Goal: Task Accomplishment & Management: Use online tool/utility

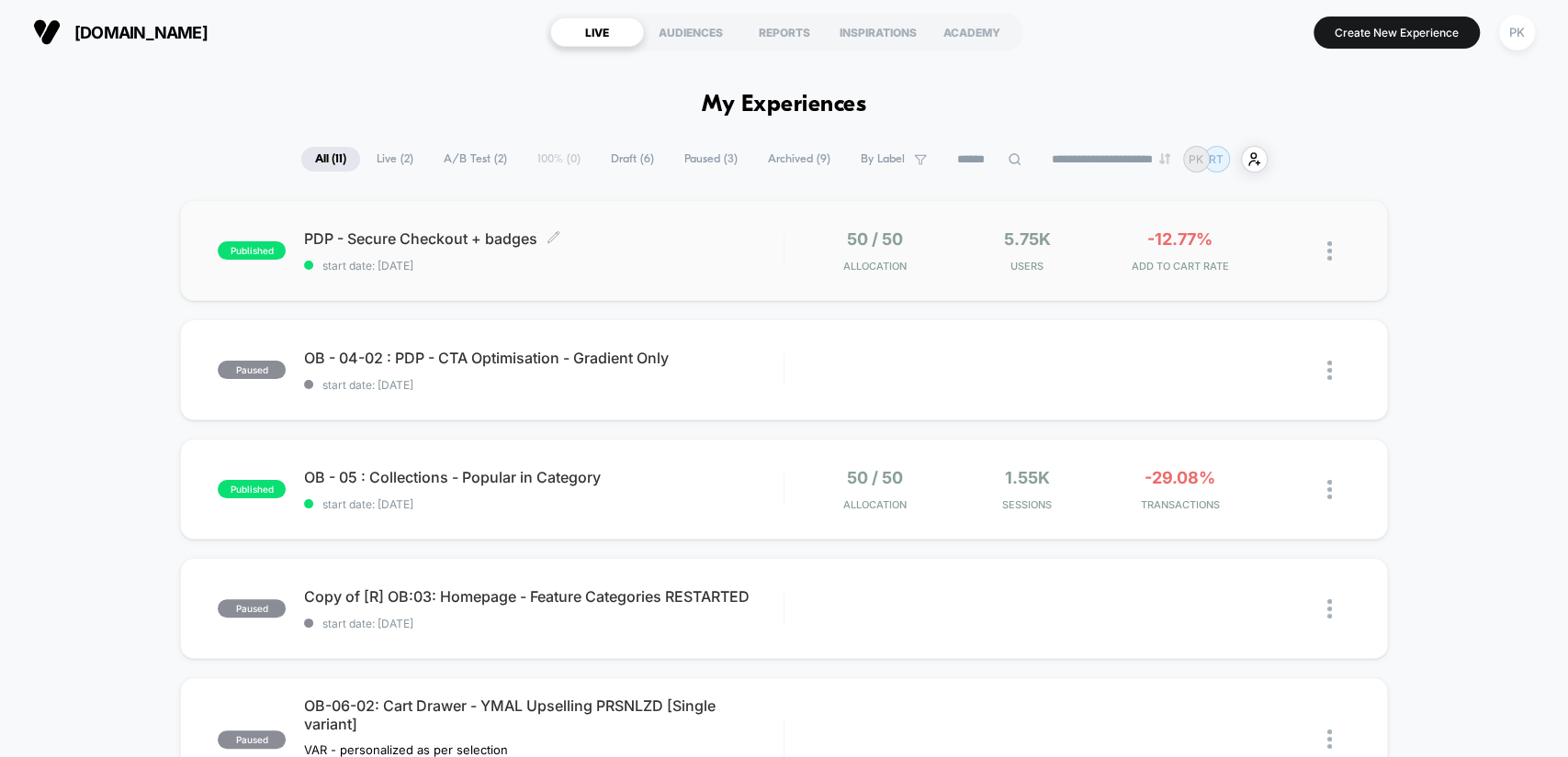
click at [440, 247] on div "PDP - Secure Checkout + badges Click to edit experience details Click to edit e…" at bounding box center [543, 252] width 478 height 44
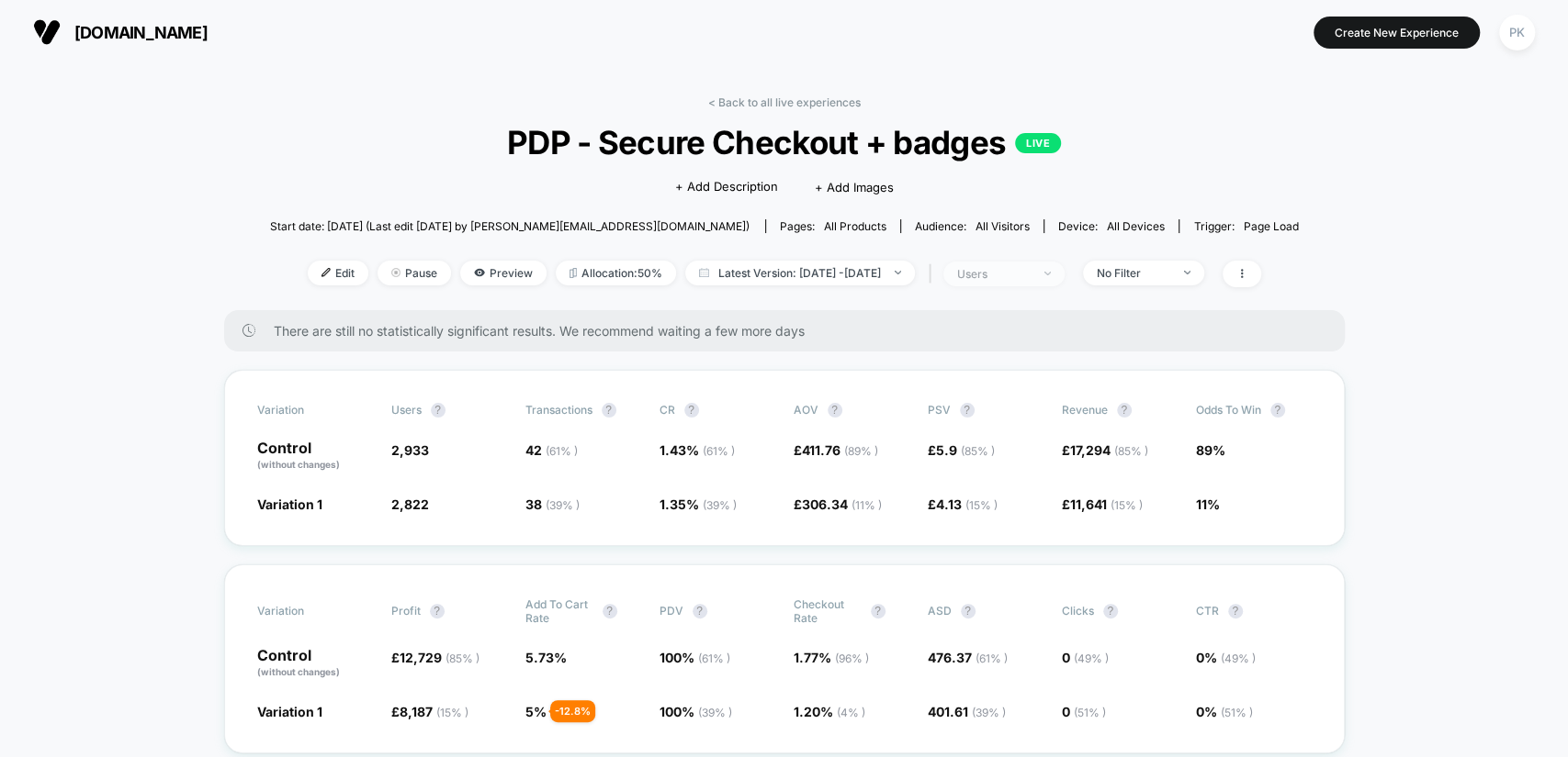
click at [1064, 277] on span "users" at bounding box center [1004, 273] width 121 height 25
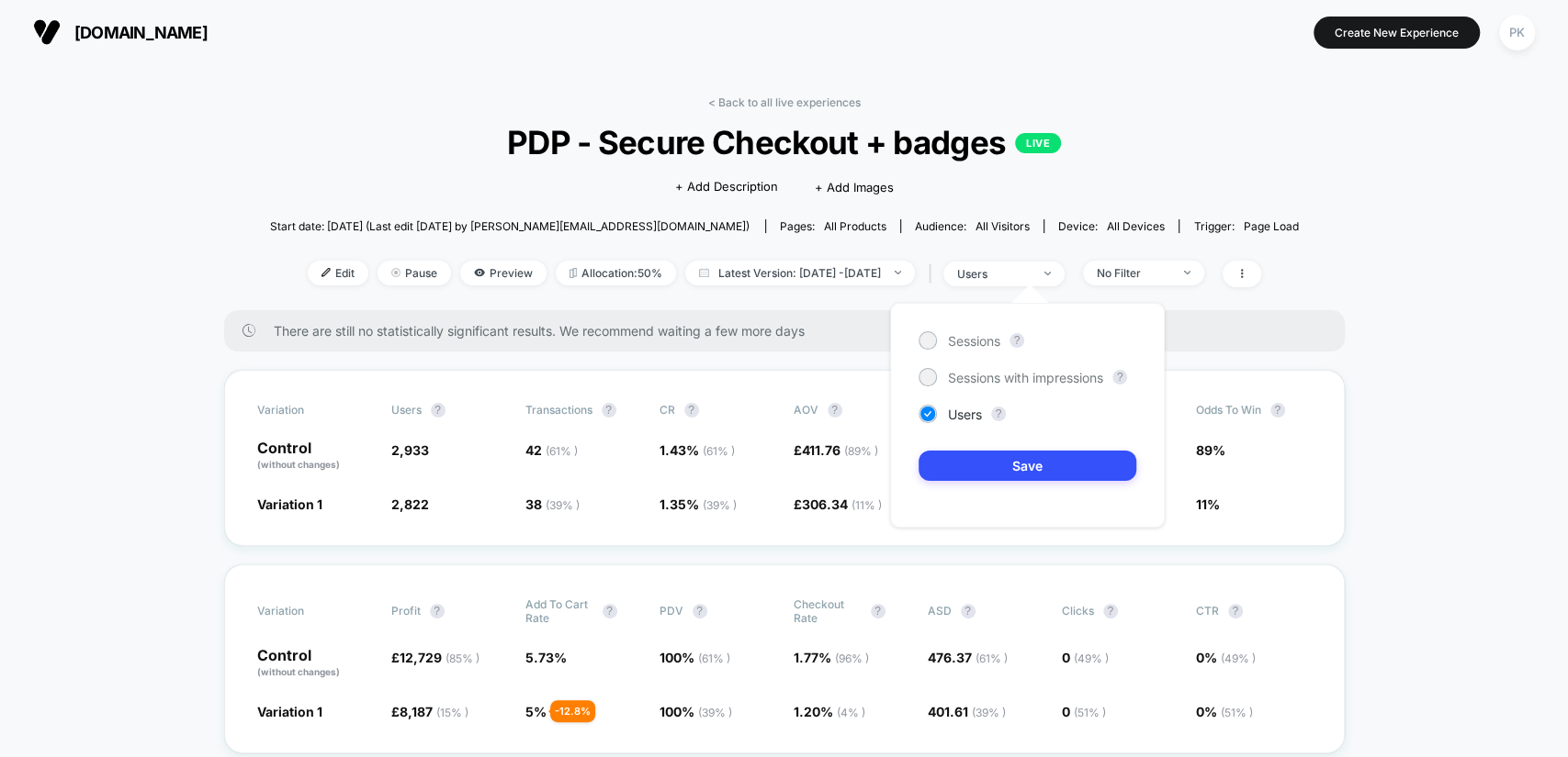
click at [969, 351] on div "Sessions ? Sessions with impressions ? Users ? Save" at bounding box center [1027, 415] width 275 height 225
click at [970, 342] on span "Sessions" at bounding box center [973, 341] width 52 height 15
click at [1034, 461] on button "Save" at bounding box center [1027, 466] width 218 height 30
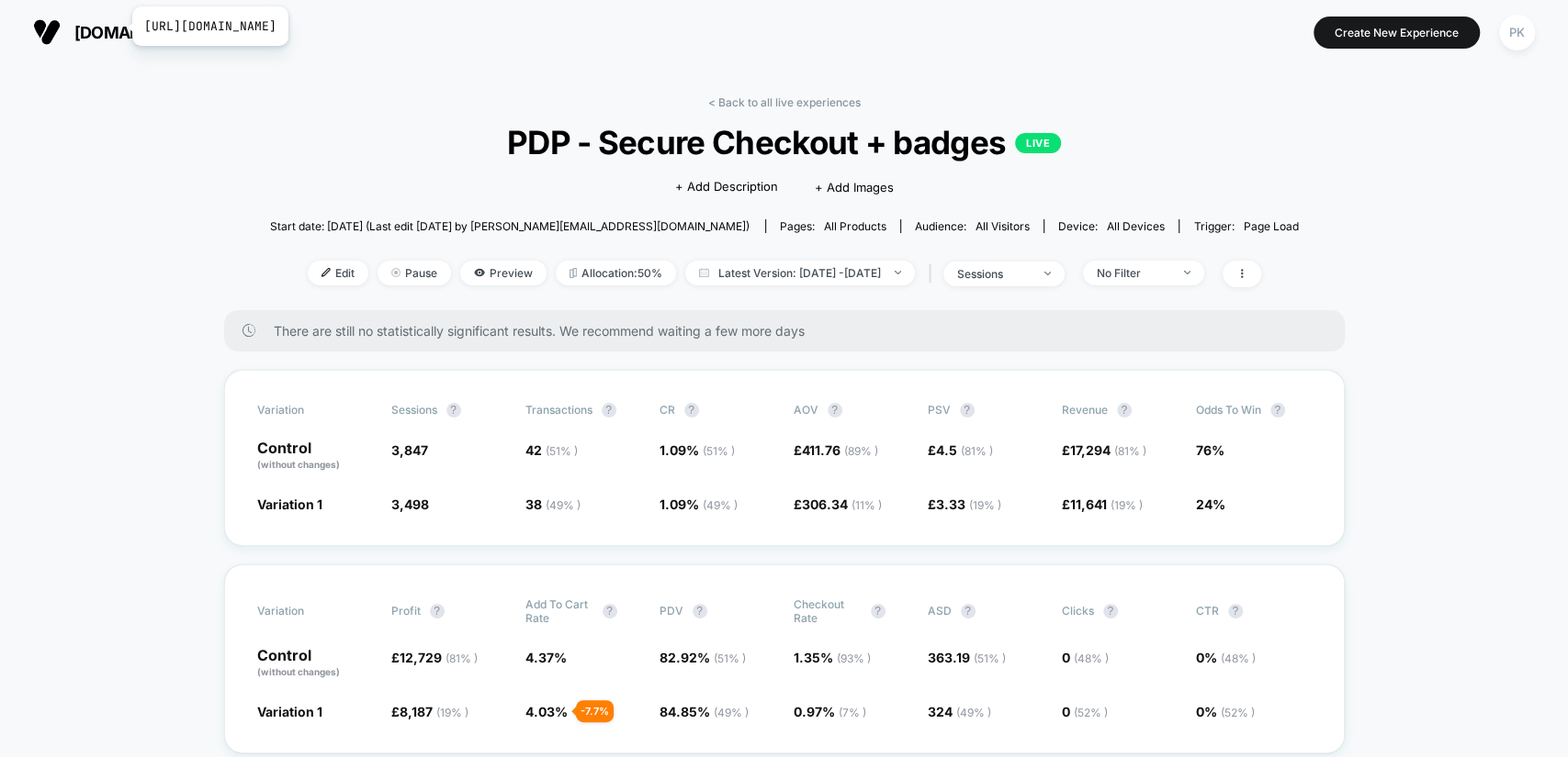
click at [120, 26] on span "[DOMAIN_NAME]" at bounding box center [141, 32] width 134 height 19
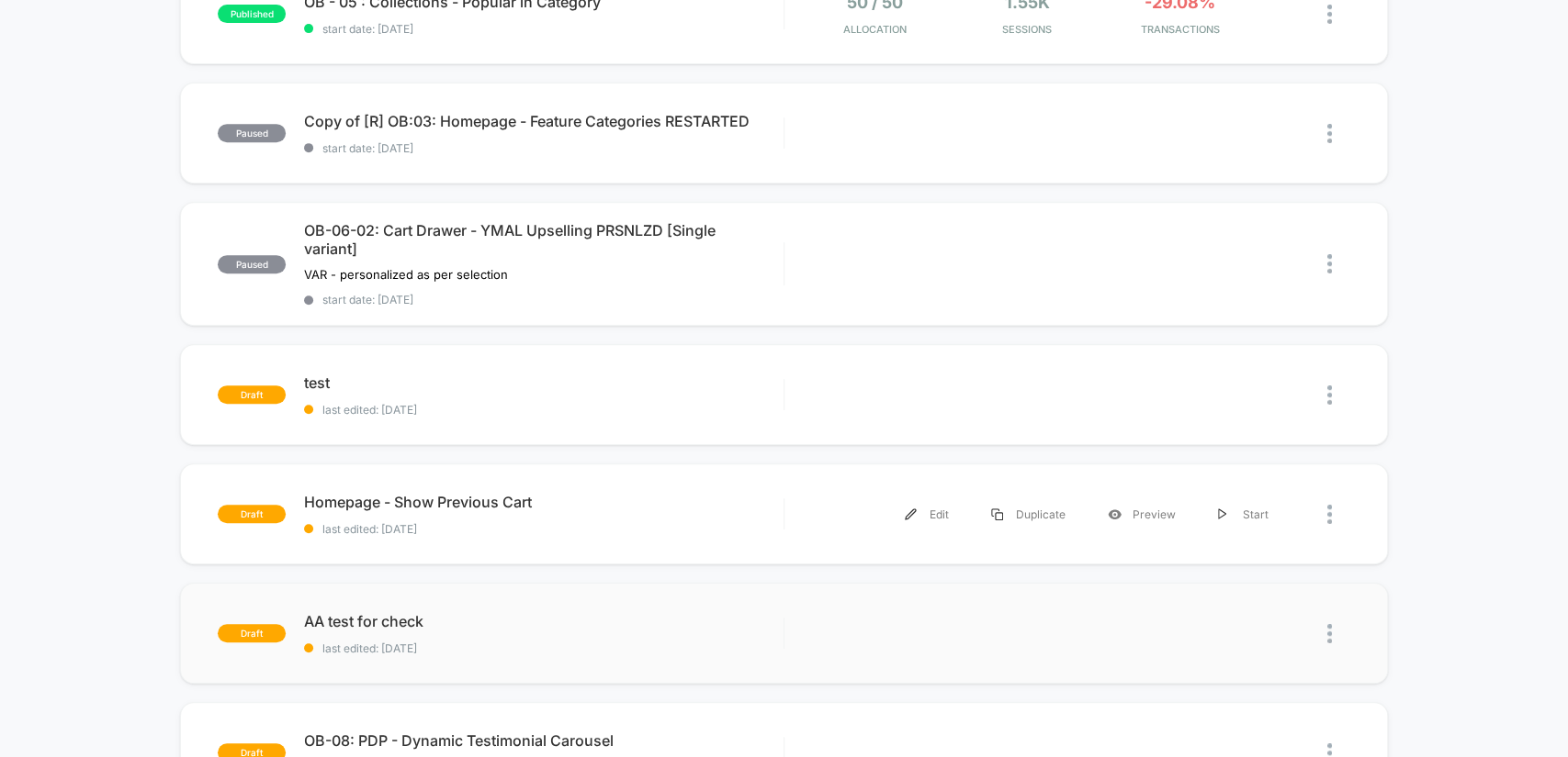
scroll to position [713, 0]
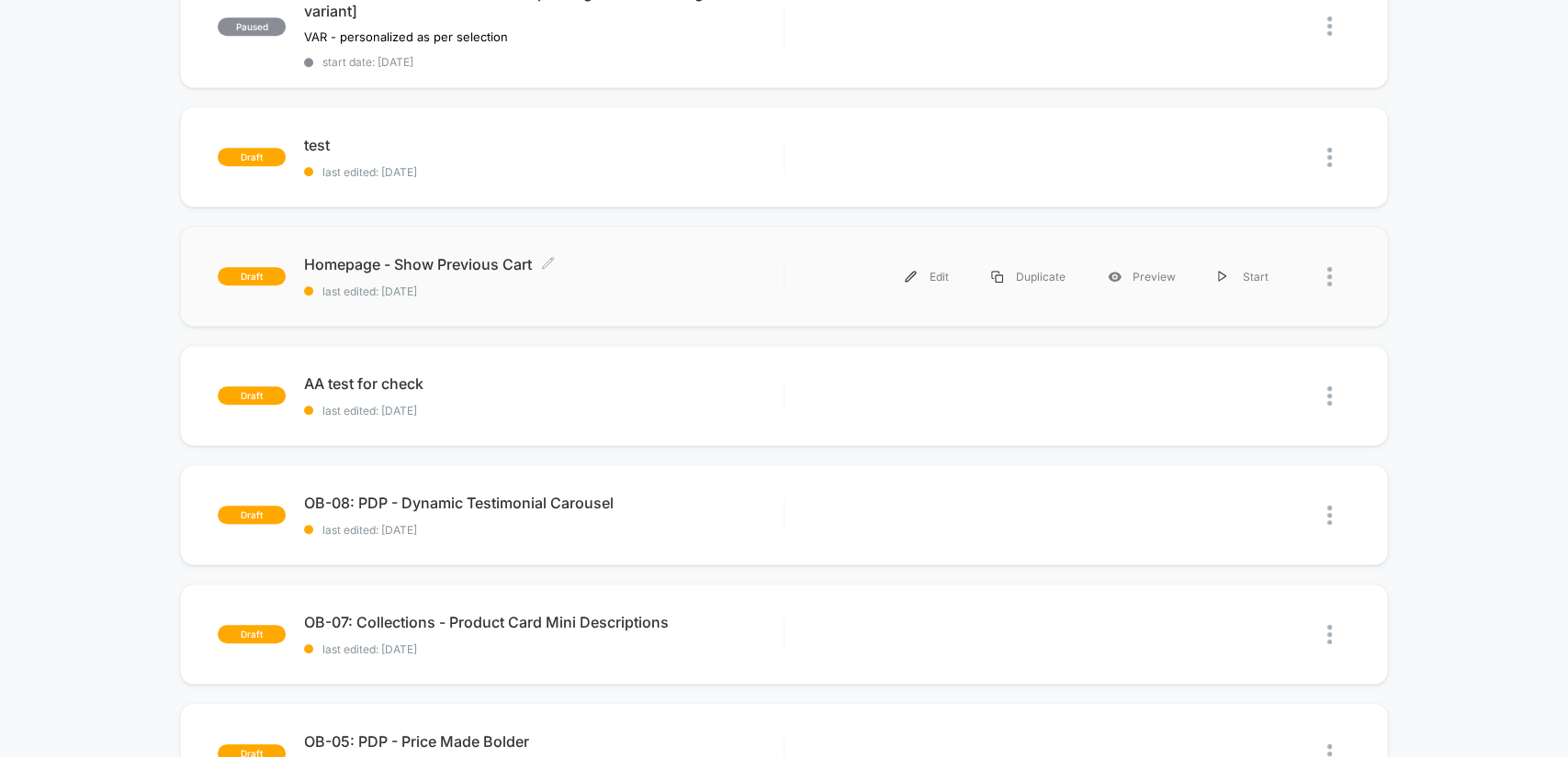
click at [466, 255] on span "Homepage - Show Previous Cart Click to edit experience details" at bounding box center [543, 264] width 478 height 18
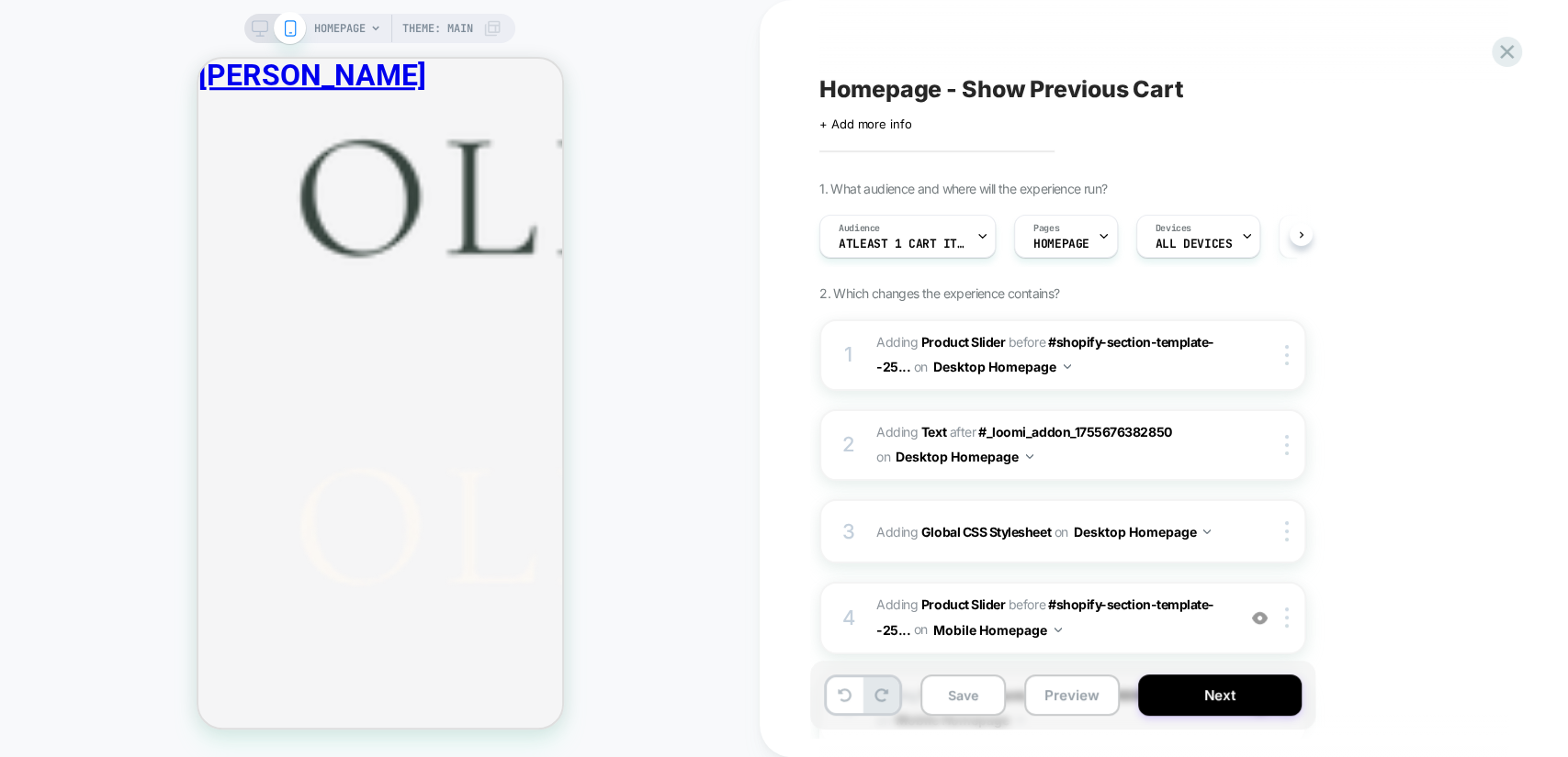
scroll to position [952, 0]
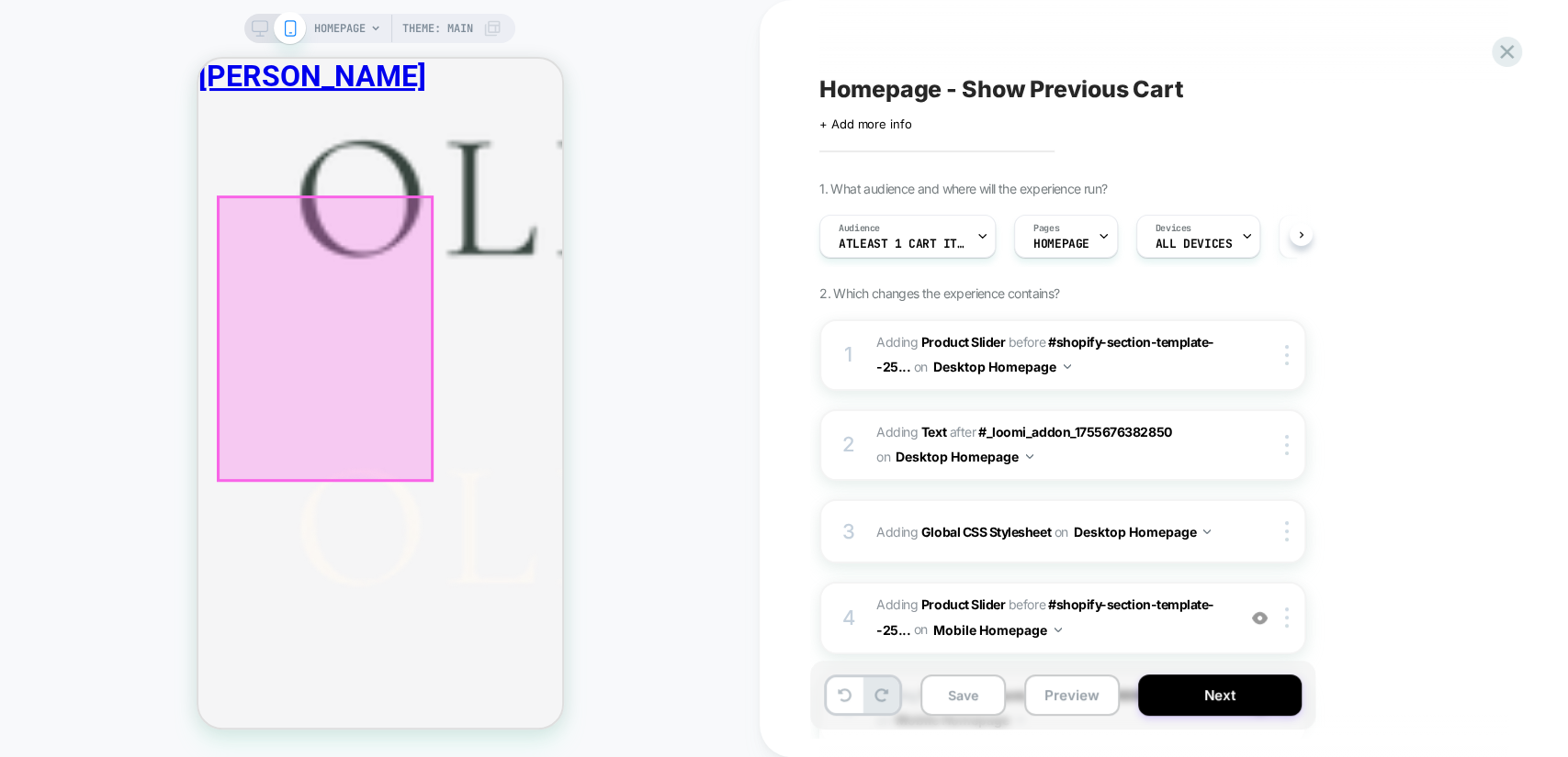
click at [312, 326] on div at bounding box center [324, 340] width 213 height 284
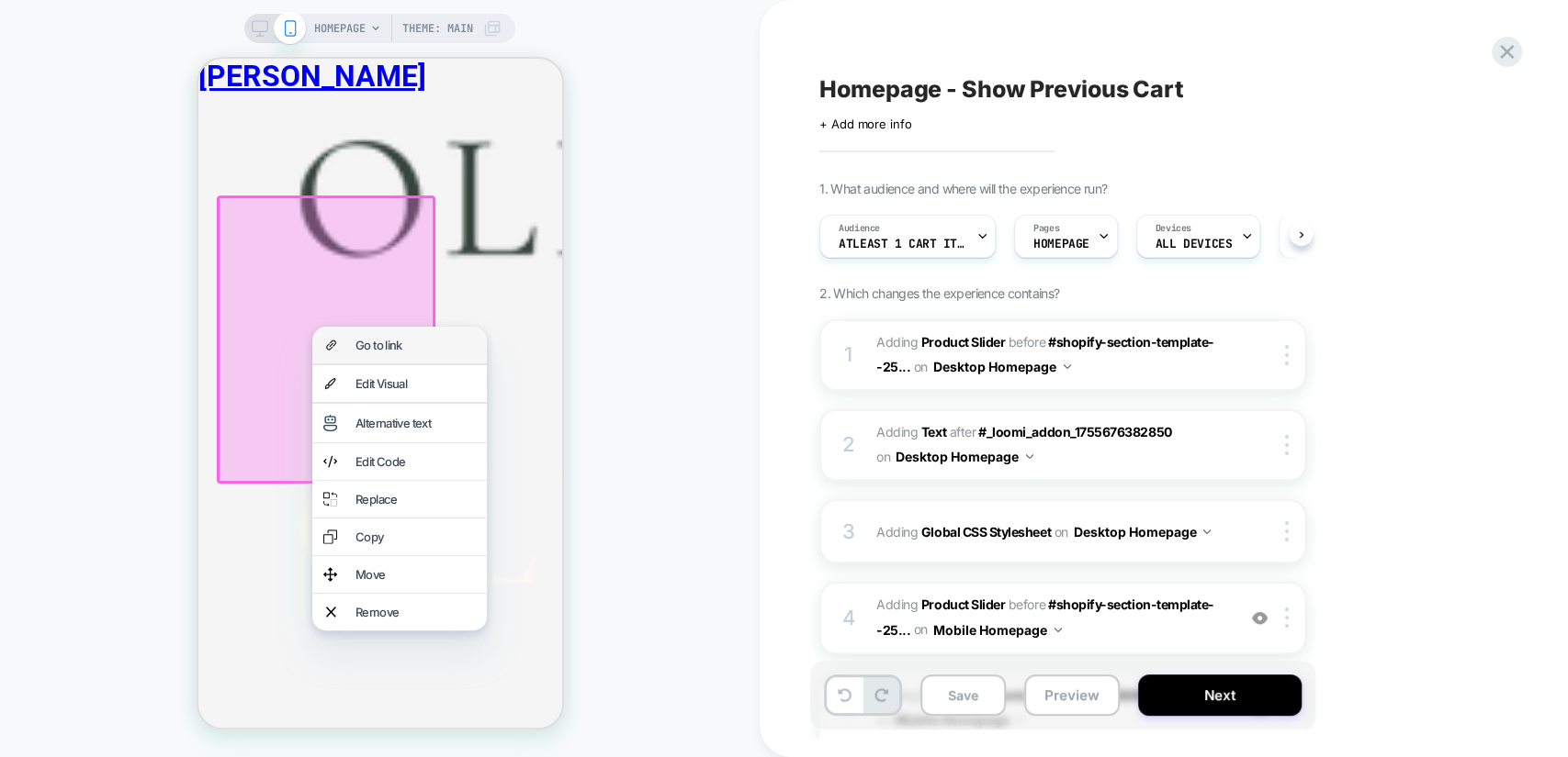
click at [415, 347] on div "Go to link" at bounding box center [414, 345] width 120 height 15
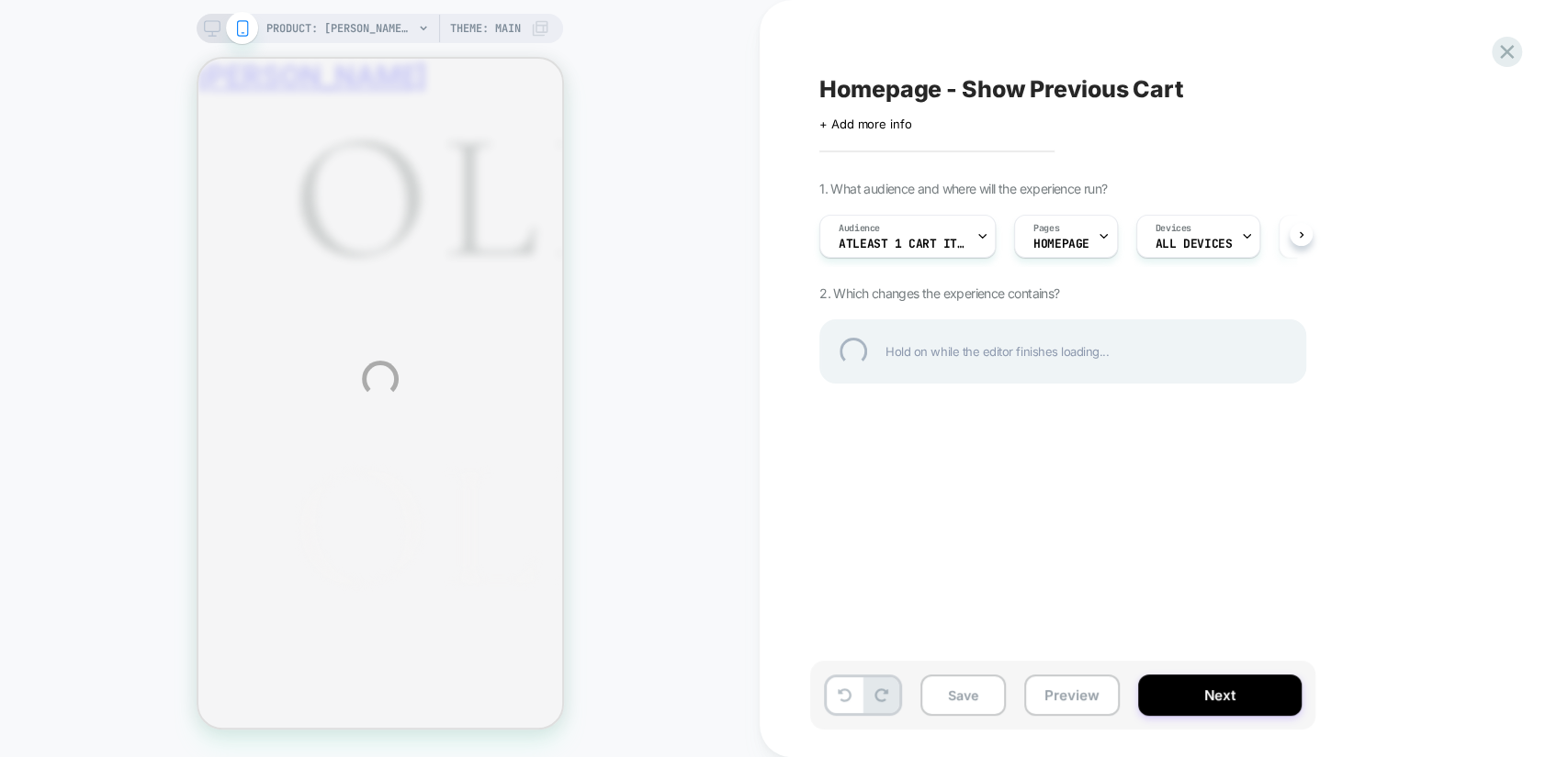
click at [1077, 697] on div "PRODUCT: [PERSON_NAME] Jacket - Highland Club Check Tweed PRODUCT: [PERSON_NAME…" at bounding box center [784, 378] width 1568 height 757
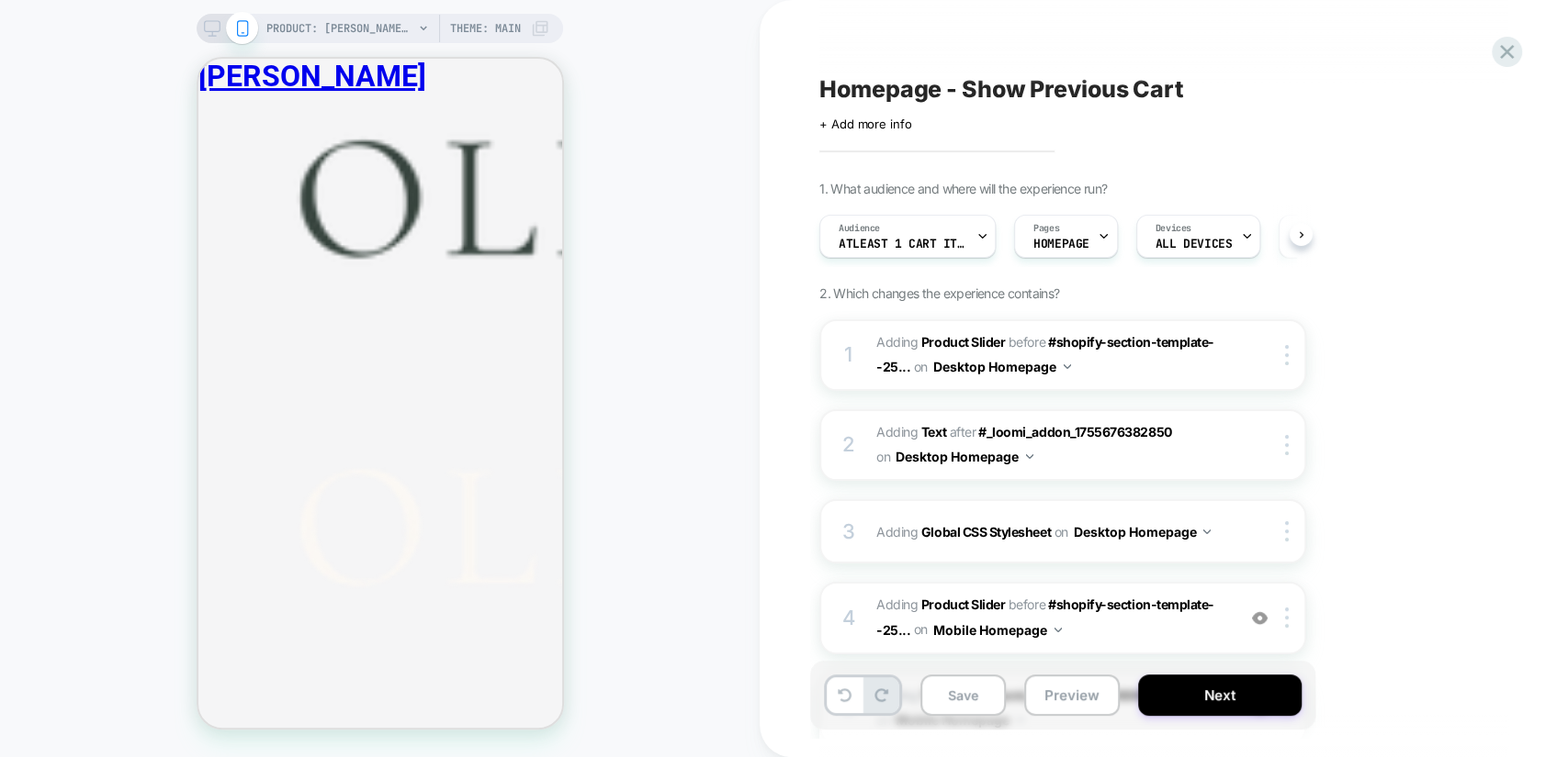
scroll to position [0, 1]
click at [1080, 693] on button "Preview" at bounding box center [1072, 695] width 96 height 42
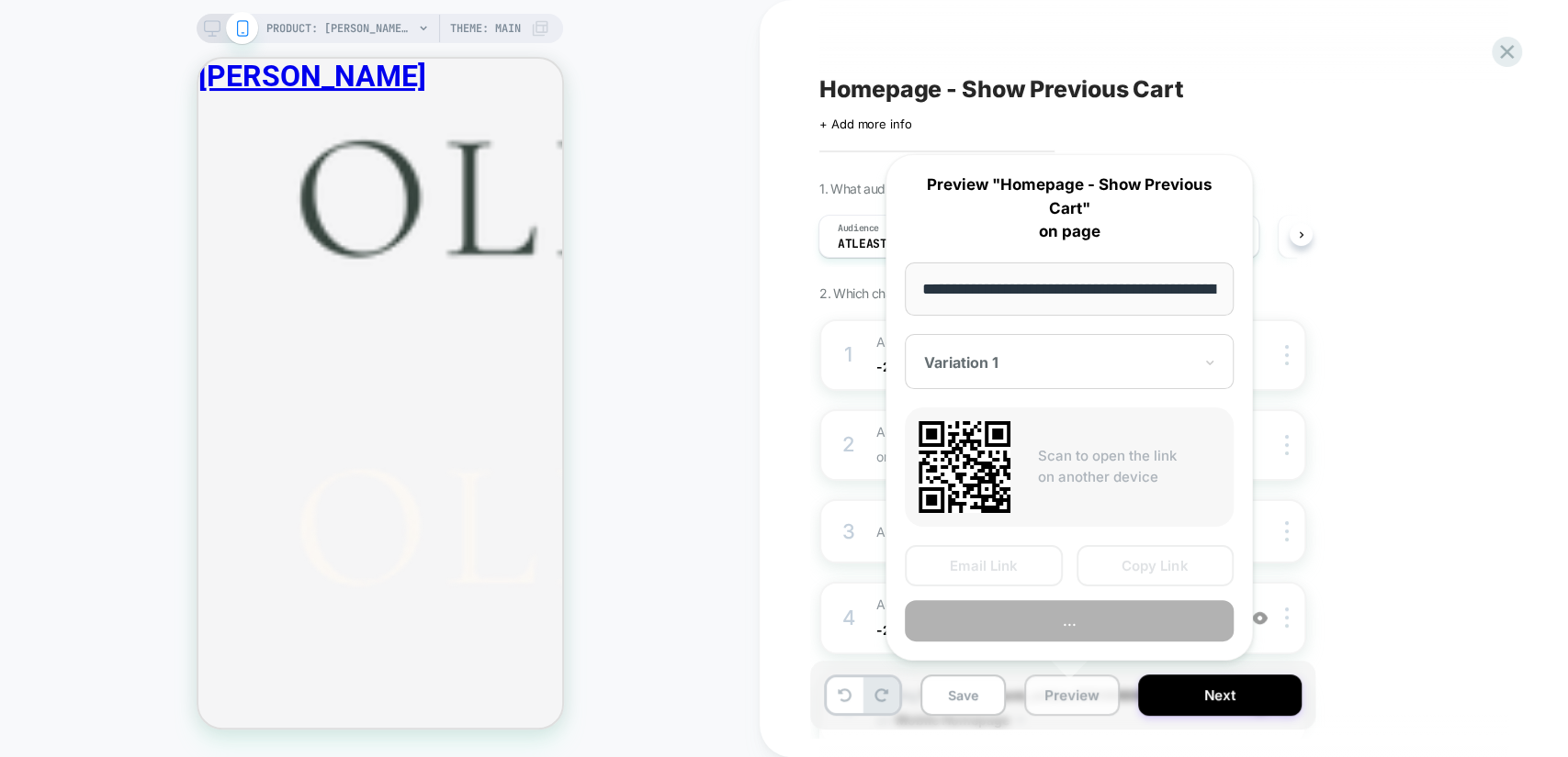
scroll to position [0, 482]
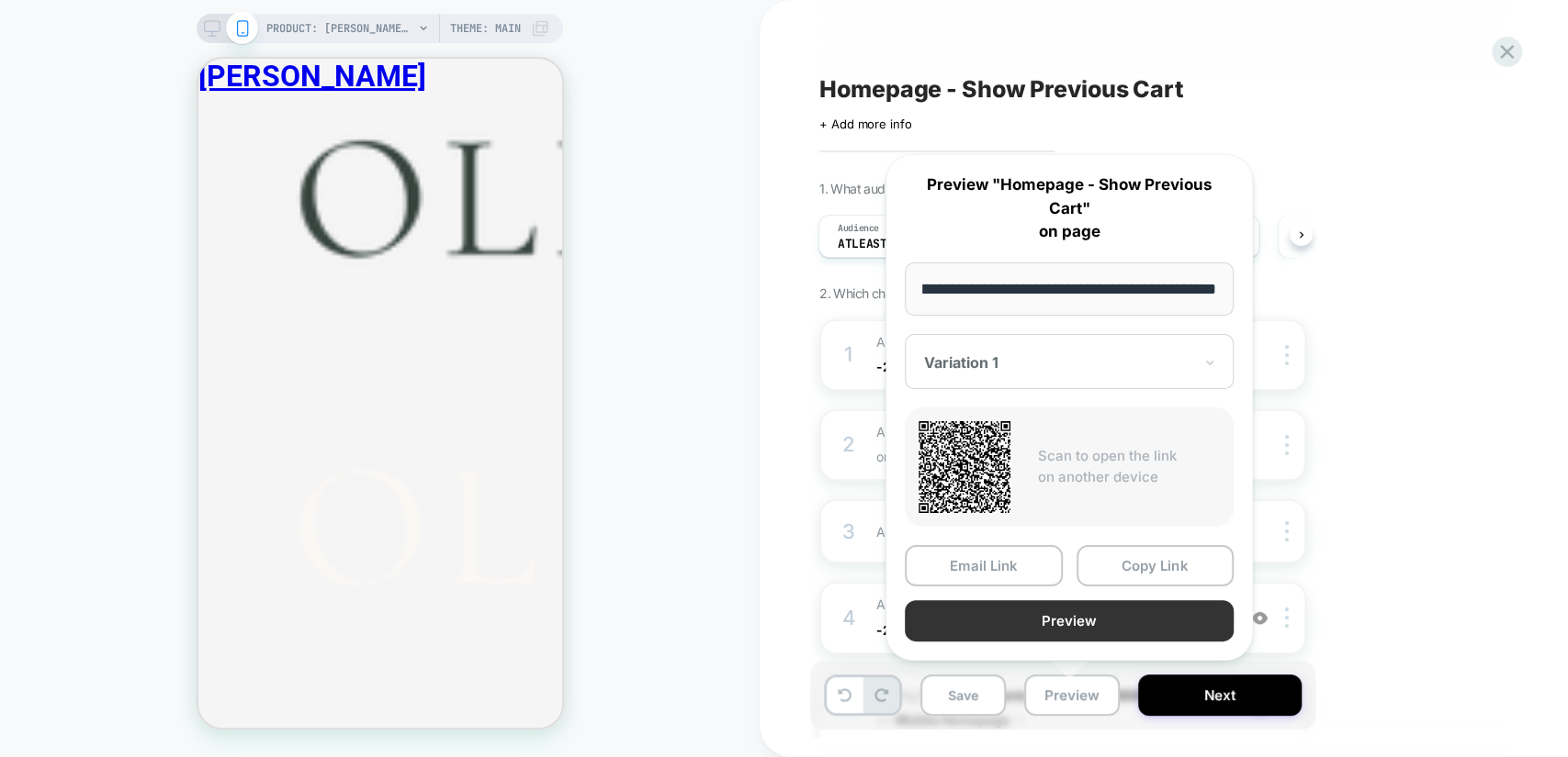
click at [1165, 601] on button "Preview" at bounding box center [1069, 621] width 329 height 42
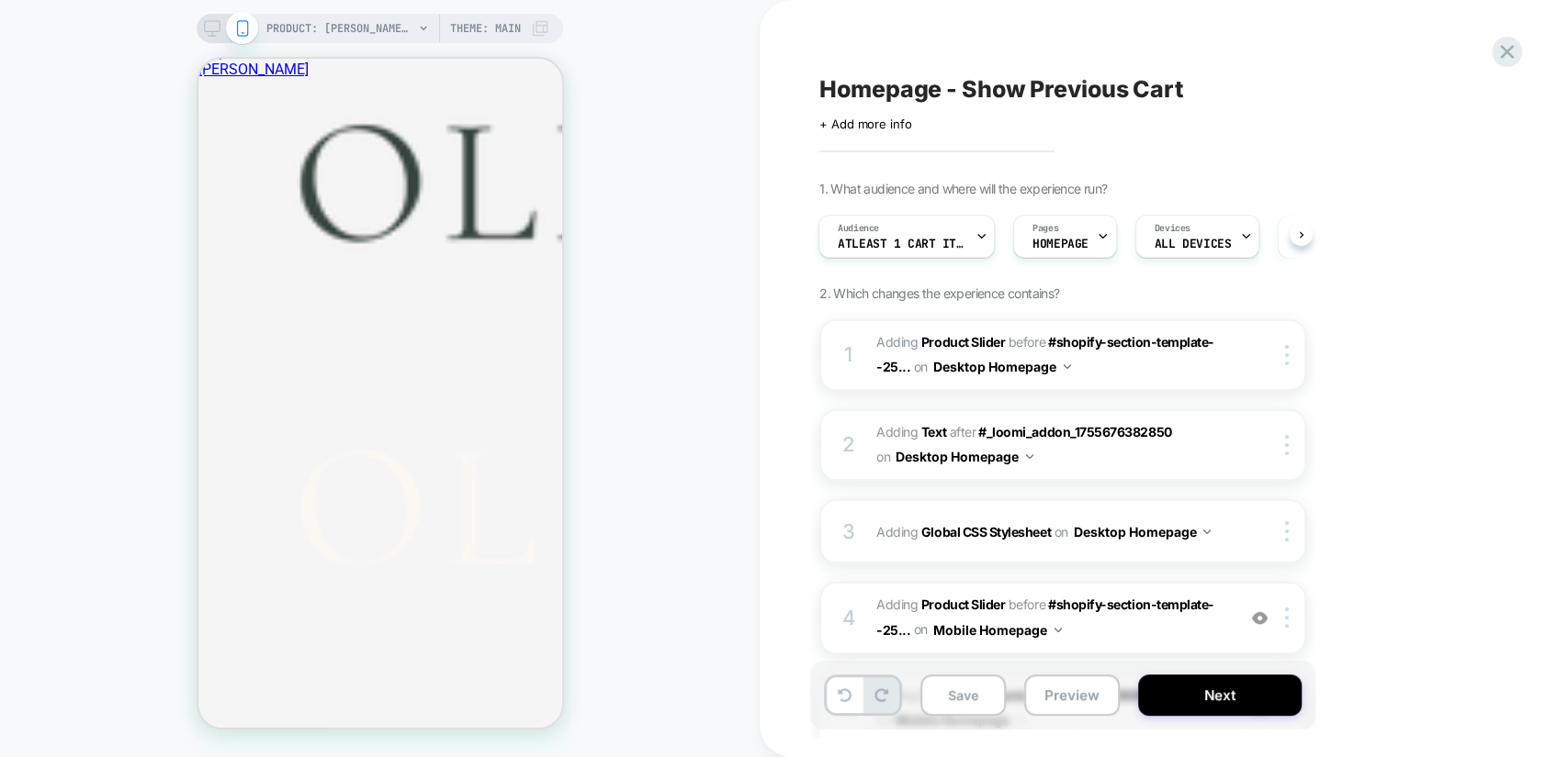
scroll to position [0, 0]
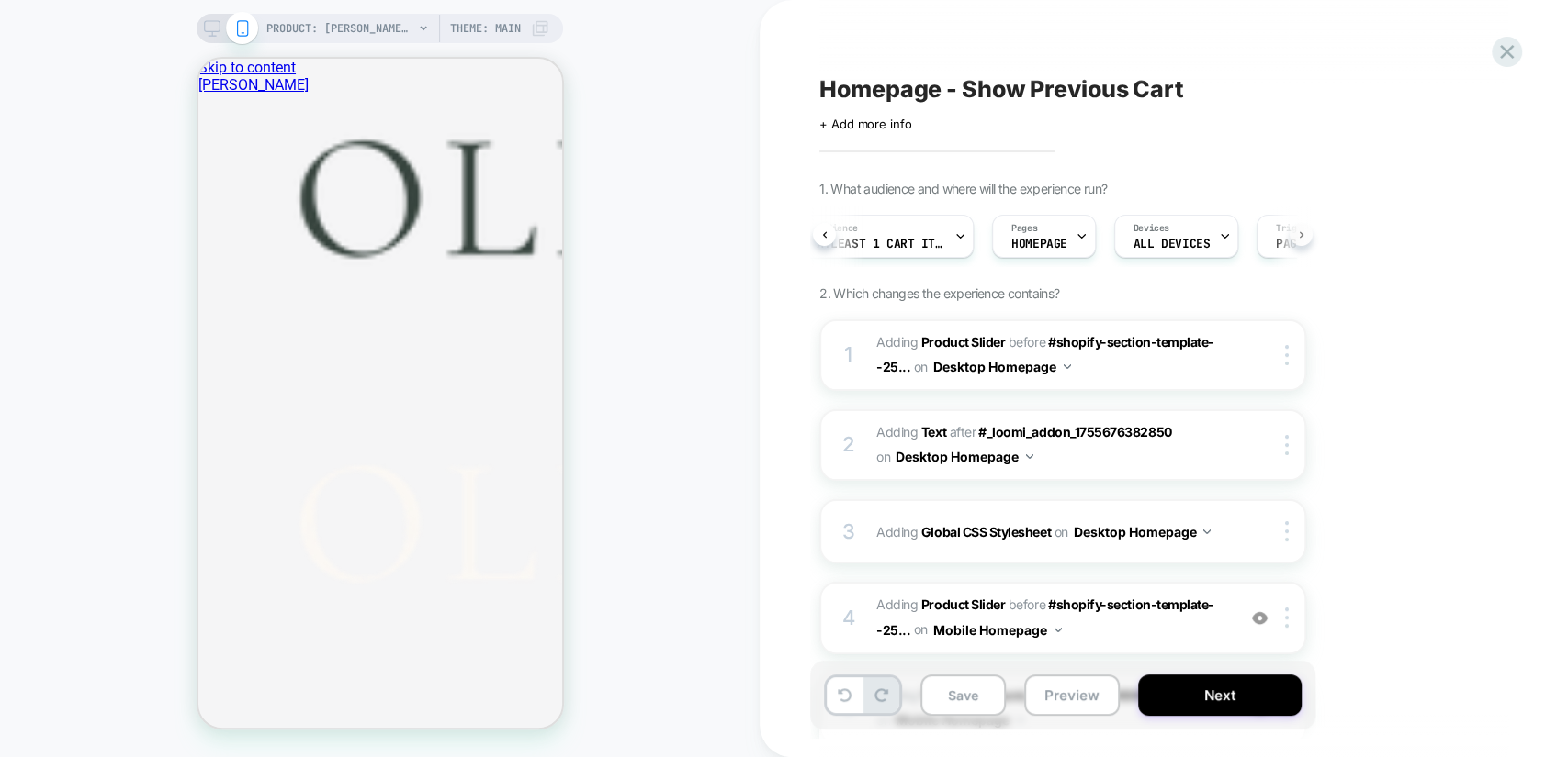
click at [1301, 238] on icon at bounding box center [1302, 235] width 8 height 8
click at [1514, 47] on icon at bounding box center [1506, 52] width 25 height 25
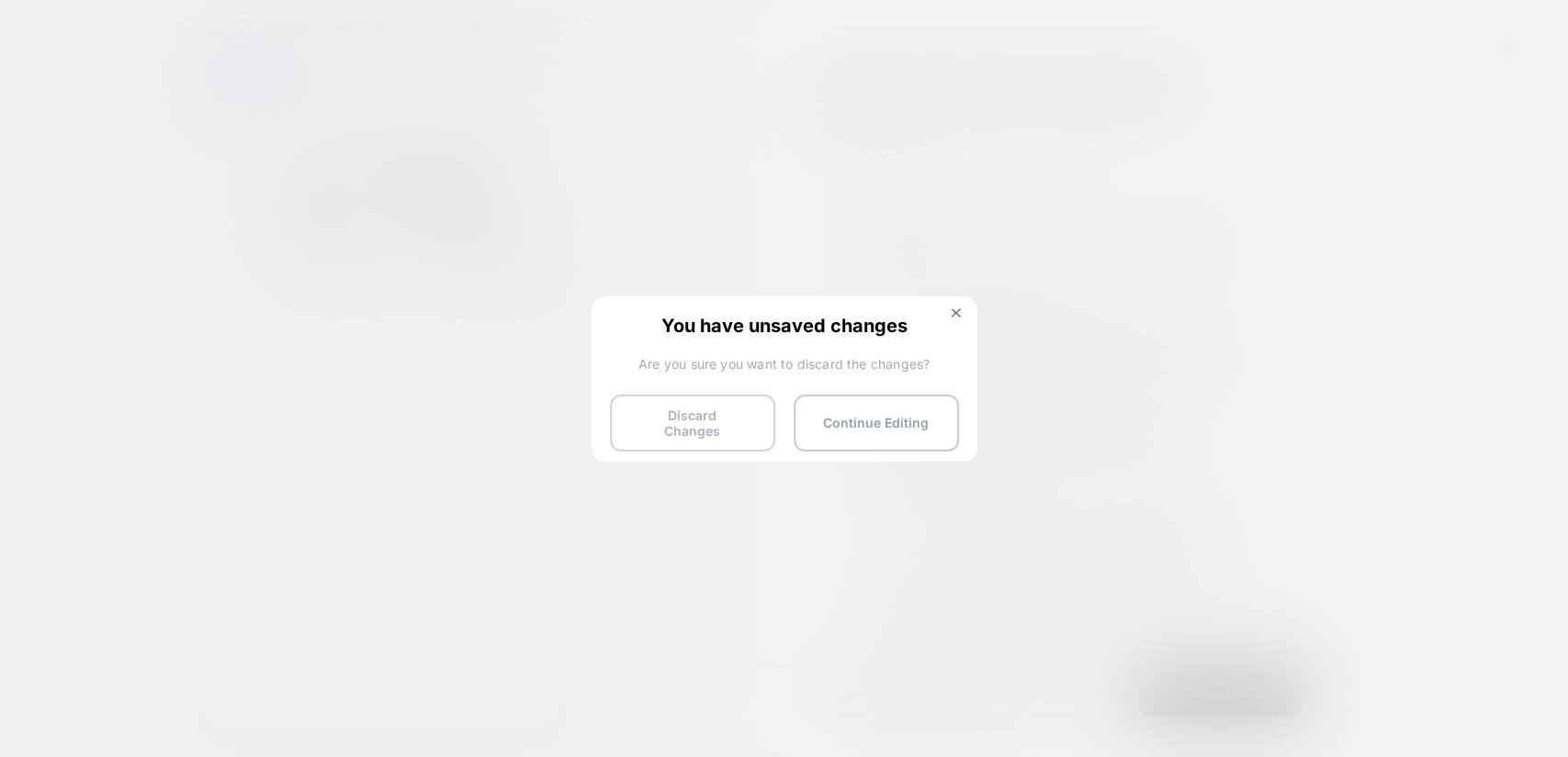
click at [688, 424] on button "Discard Changes" at bounding box center [692, 423] width 166 height 57
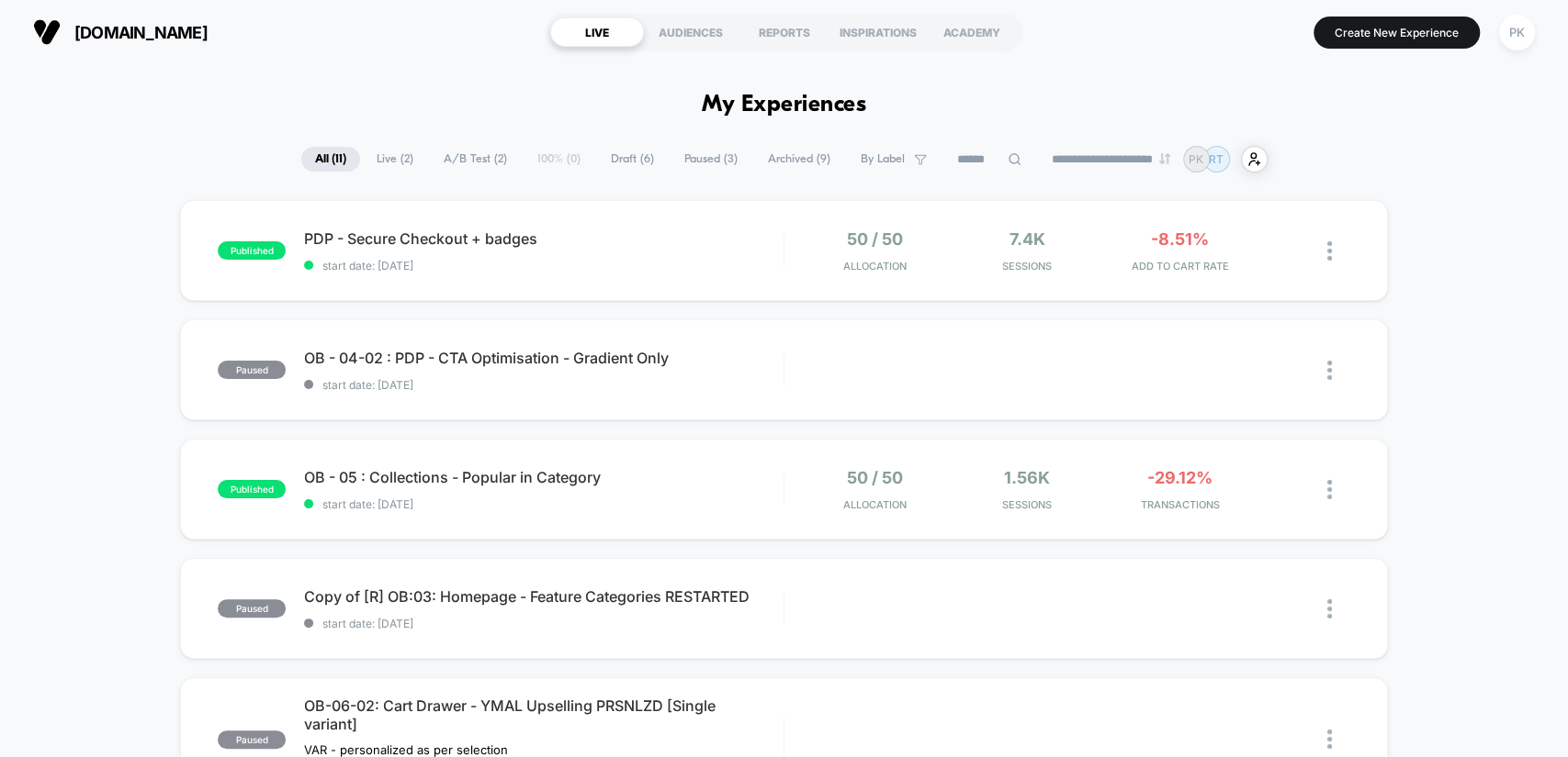
click at [801, 160] on span "Archived ( 9 )" at bounding box center [798, 159] width 90 height 25
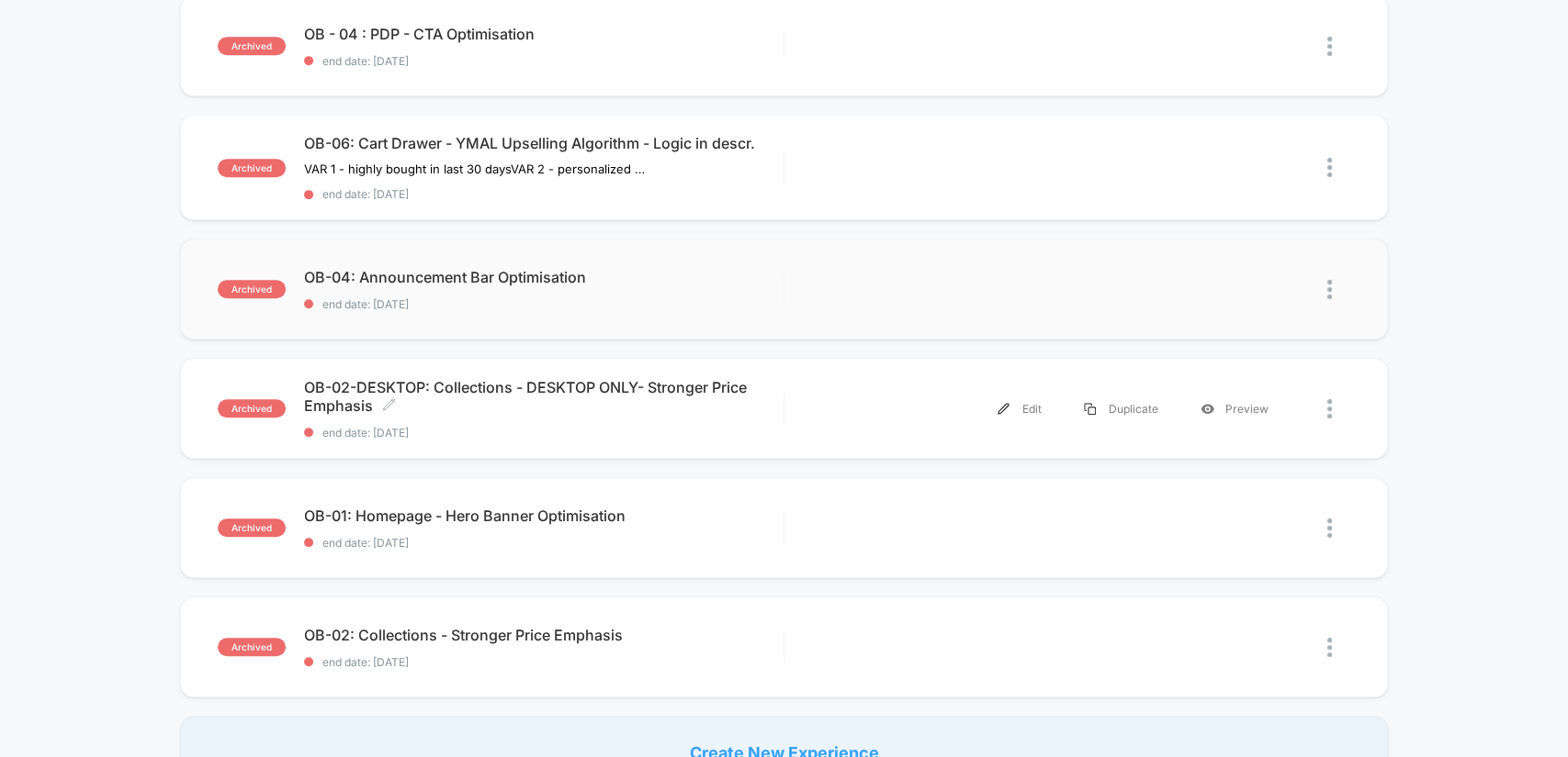
scroll to position [713, 0]
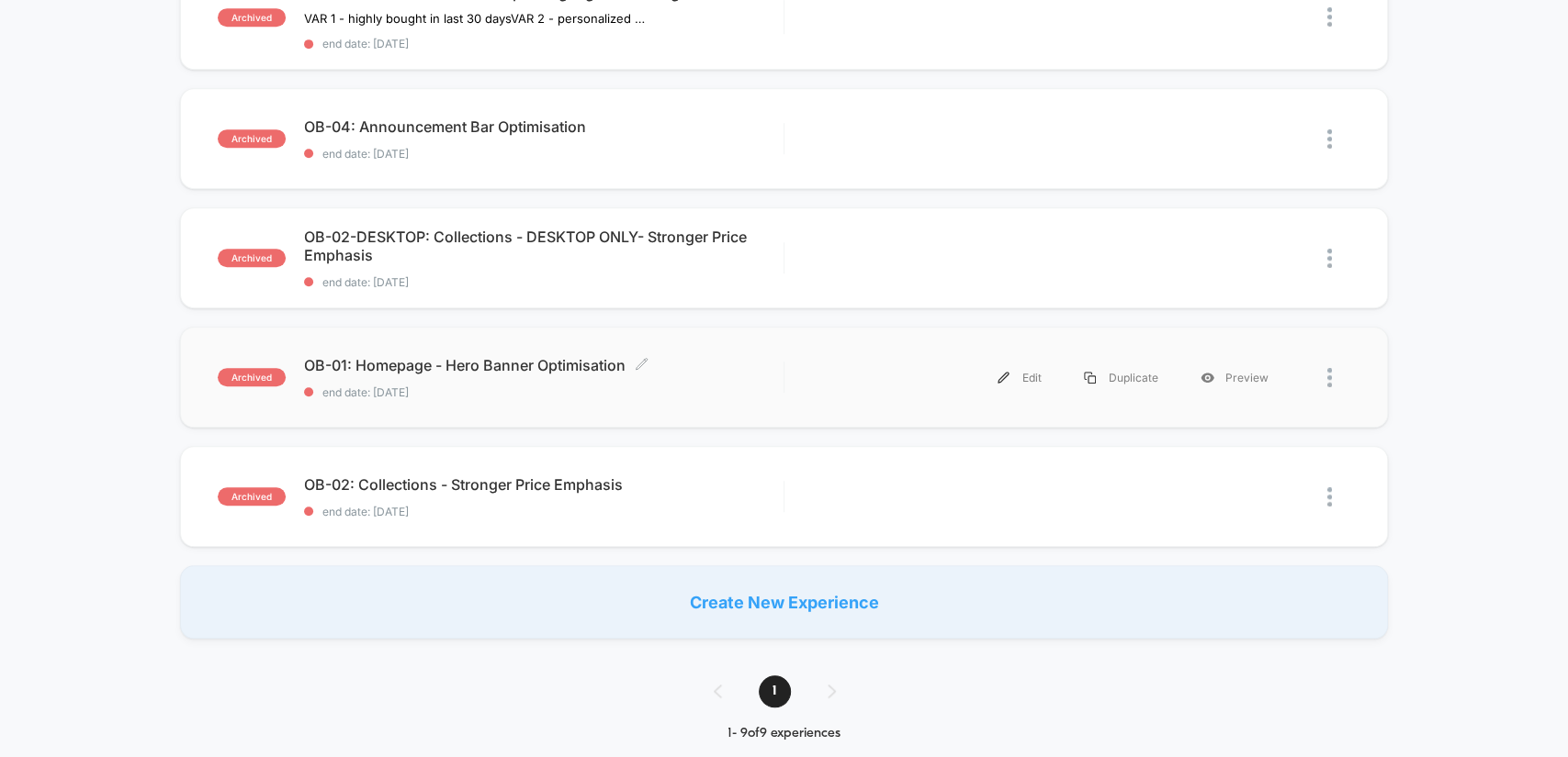
click at [522, 358] on span "OB-01: Homepage - Hero Banner Optimisation Click to edit experience details" at bounding box center [543, 364] width 478 height 18
